Goal: Task Accomplishment & Management: Use online tool/utility

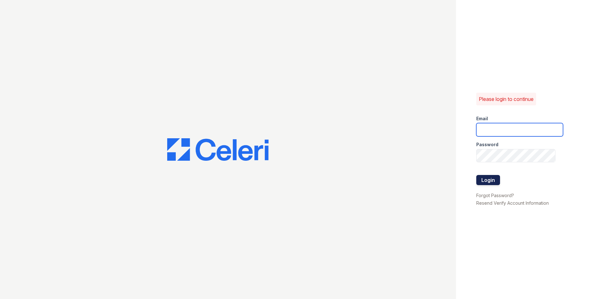
type input "[EMAIL_ADDRESS][DOMAIN_NAME]"
click at [489, 180] on button "Login" at bounding box center [488, 180] width 24 height 10
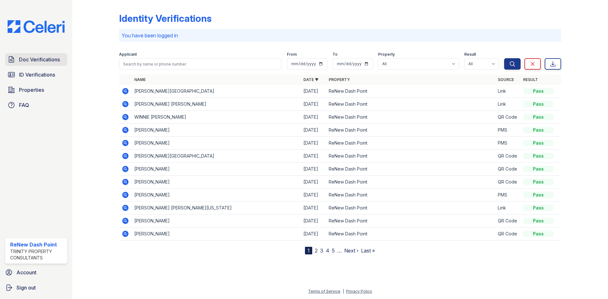
click at [35, 62] on span "Doc Verifications" at bounding box center [39, 60] width 41 height 8
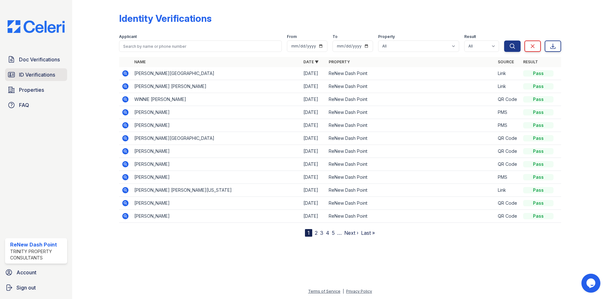
click at [20, 71] on span "ID Verifications" at bounding box center [37, 75] width 36 height 8
click at [43, 58] on span "Doc Verifications" at bounding box center [39, 60] width 41 height 8
